Goal: Information Seeking & Learning: Learn about a topic

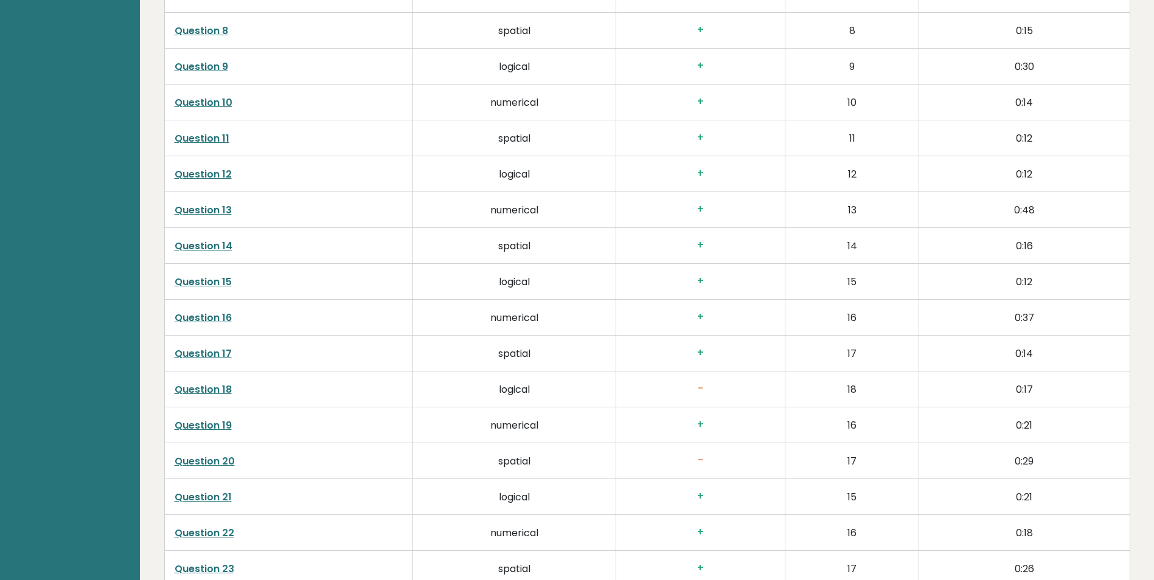
scroll to position [2311, 0]
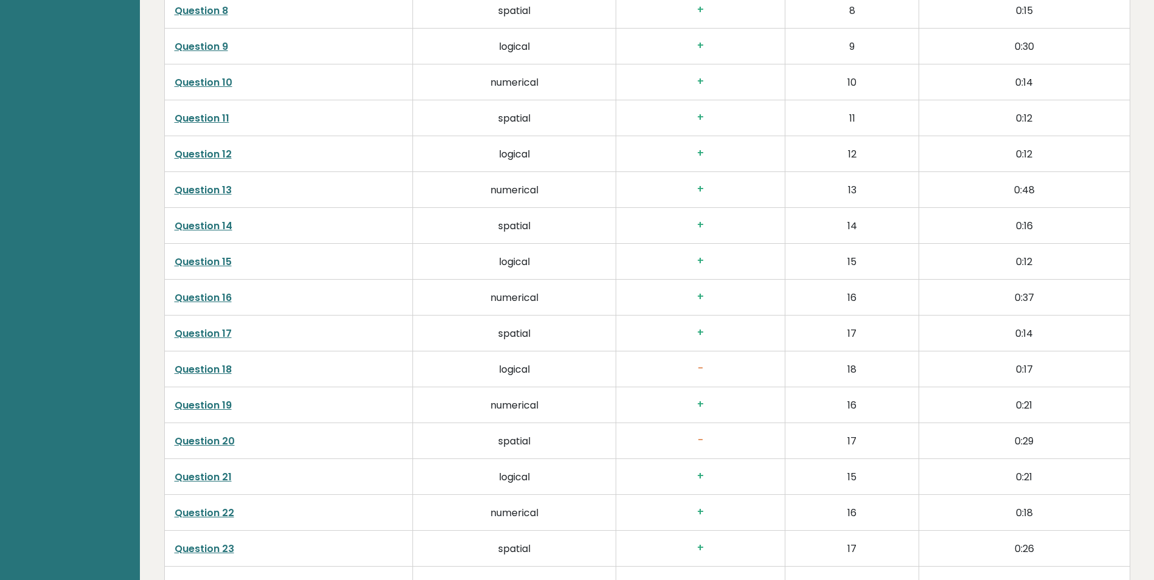
click at [220, 361] on td "Question 18" at bounding box center [288, 370] width 249 height 36
click at [221, 369] on link "Question 18" at bounding box center [203, 369] width 57 height 14
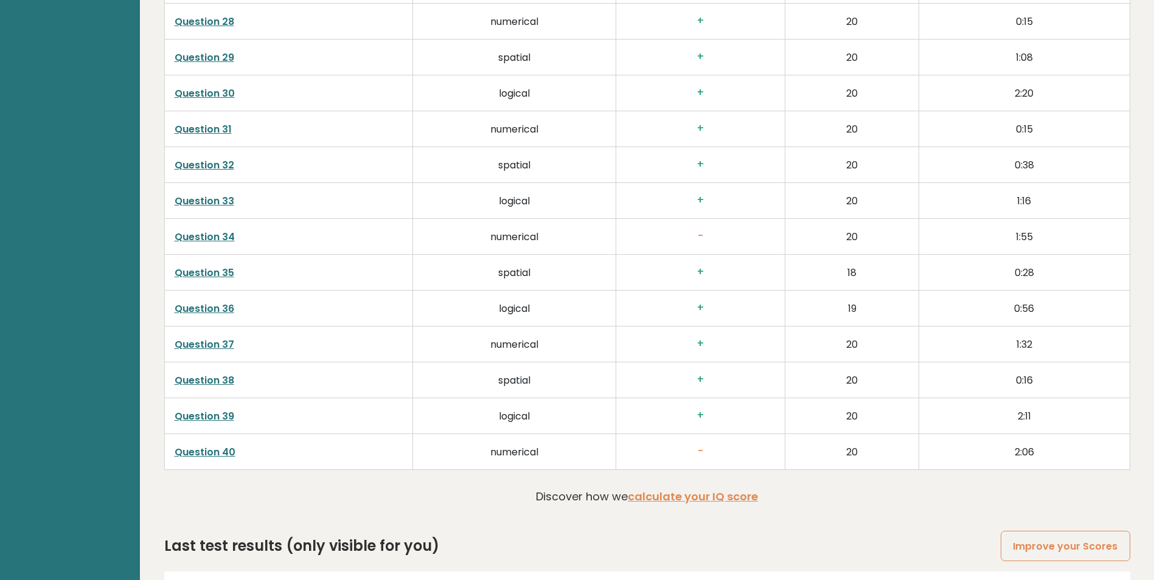
scroll to position [3078, 0]
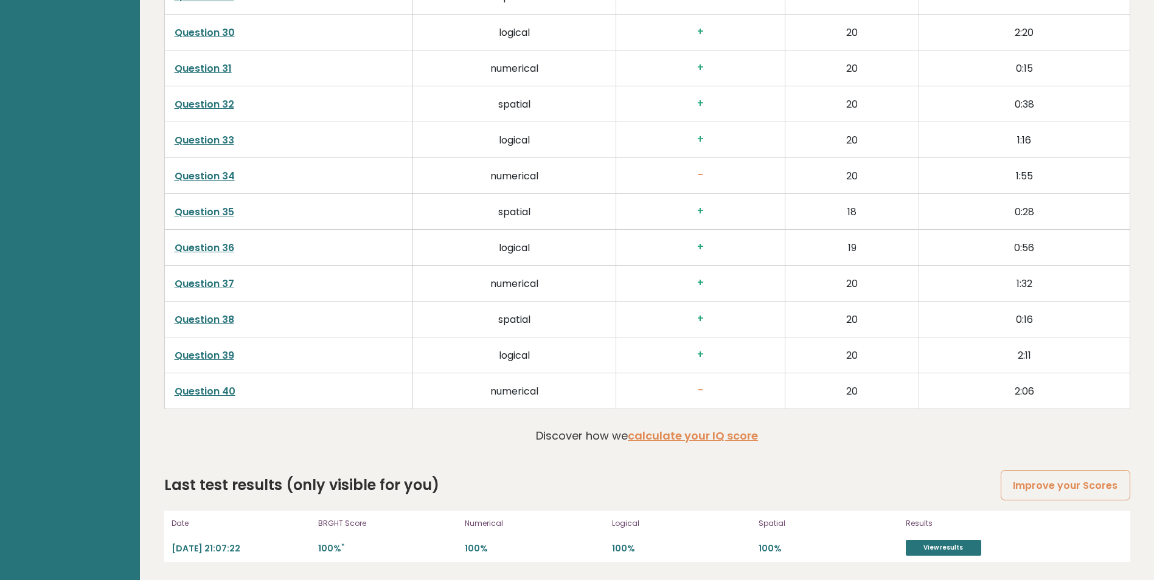
click at [219, 387] on link "Question 40" at bounding box center [205, 391] width 61 height 14
click at [220, 179] on link "Question 34" at bounding box center [205, 176] width 60 height 14
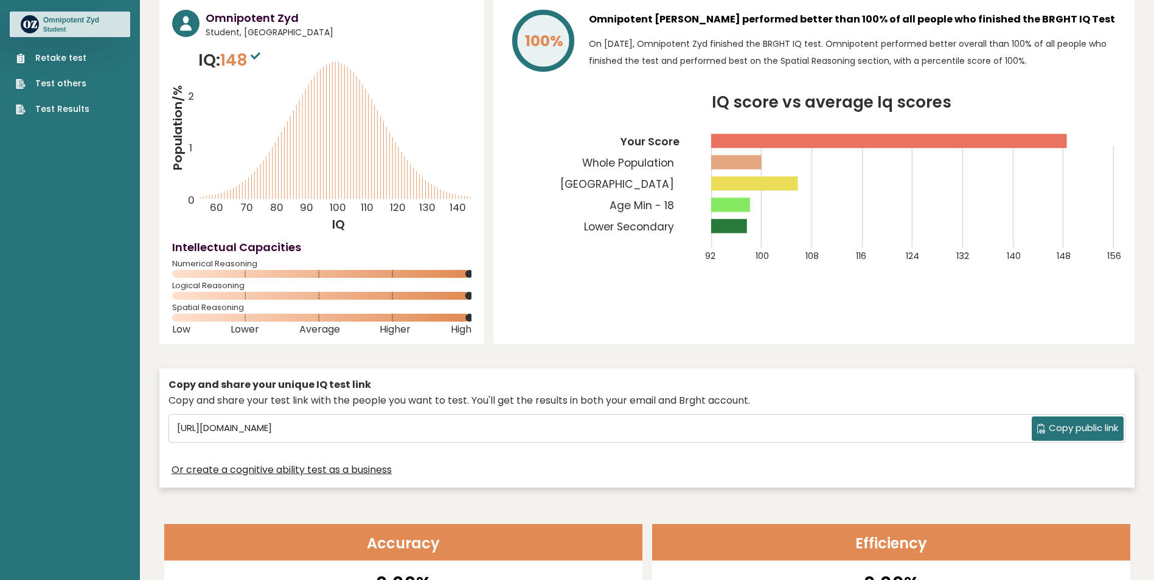
scroll to position [38, 0]
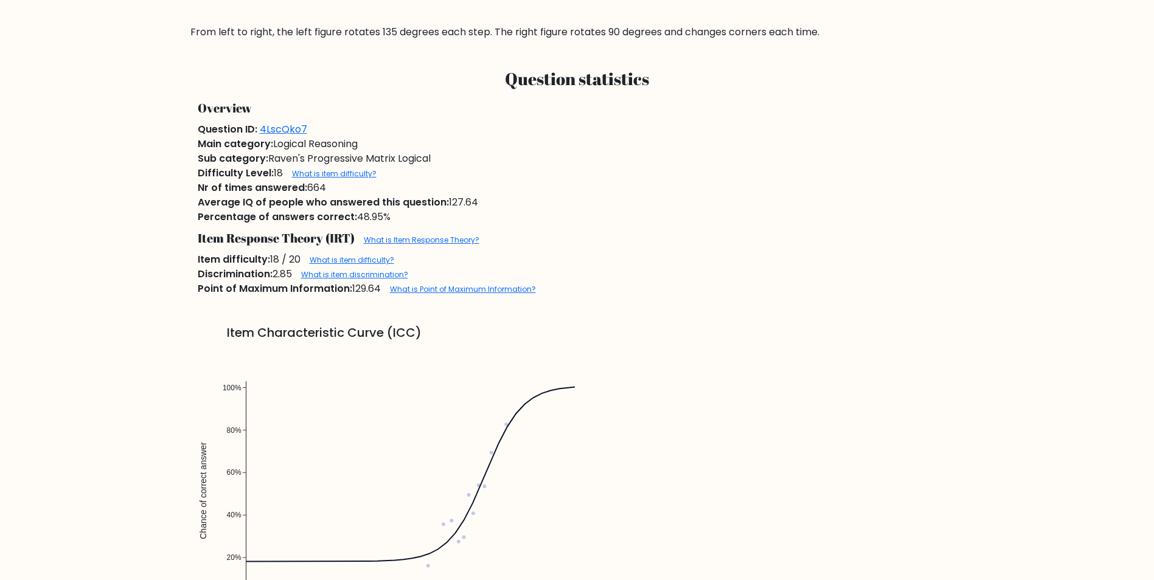
scroll to position [669, 0]
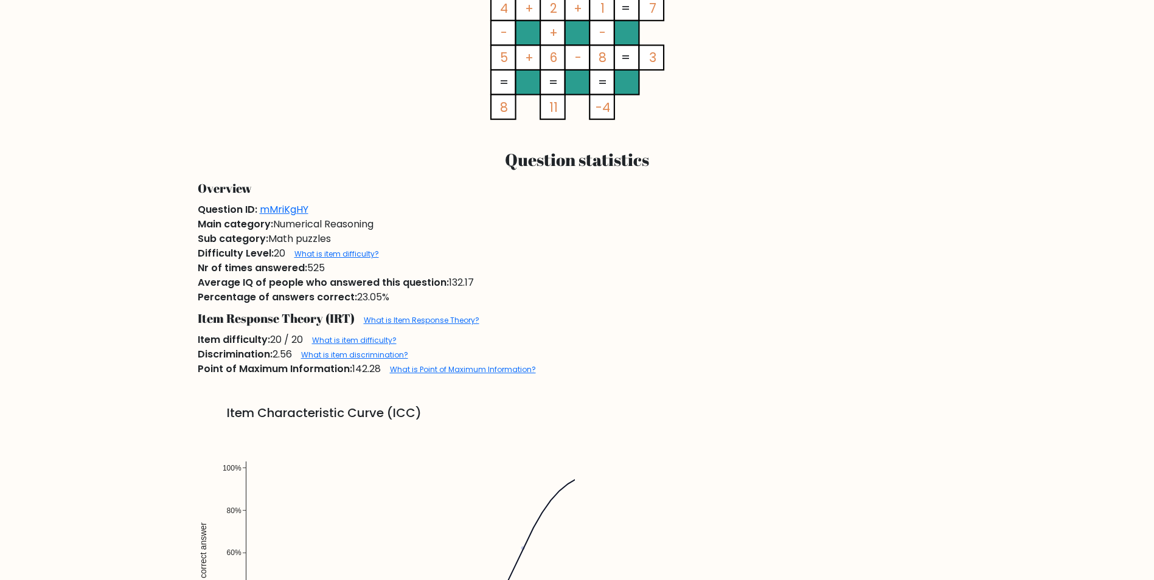
scroll to position [791, 0]
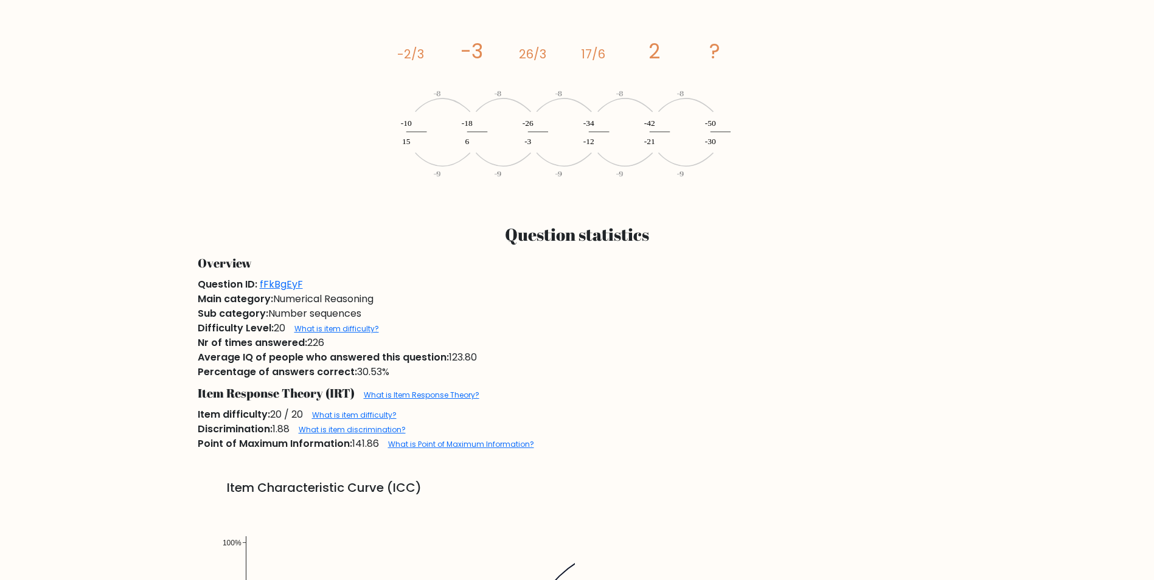
scroll to position [851, 0]
